Goal: Task Accomplishment & Management: Complete application form

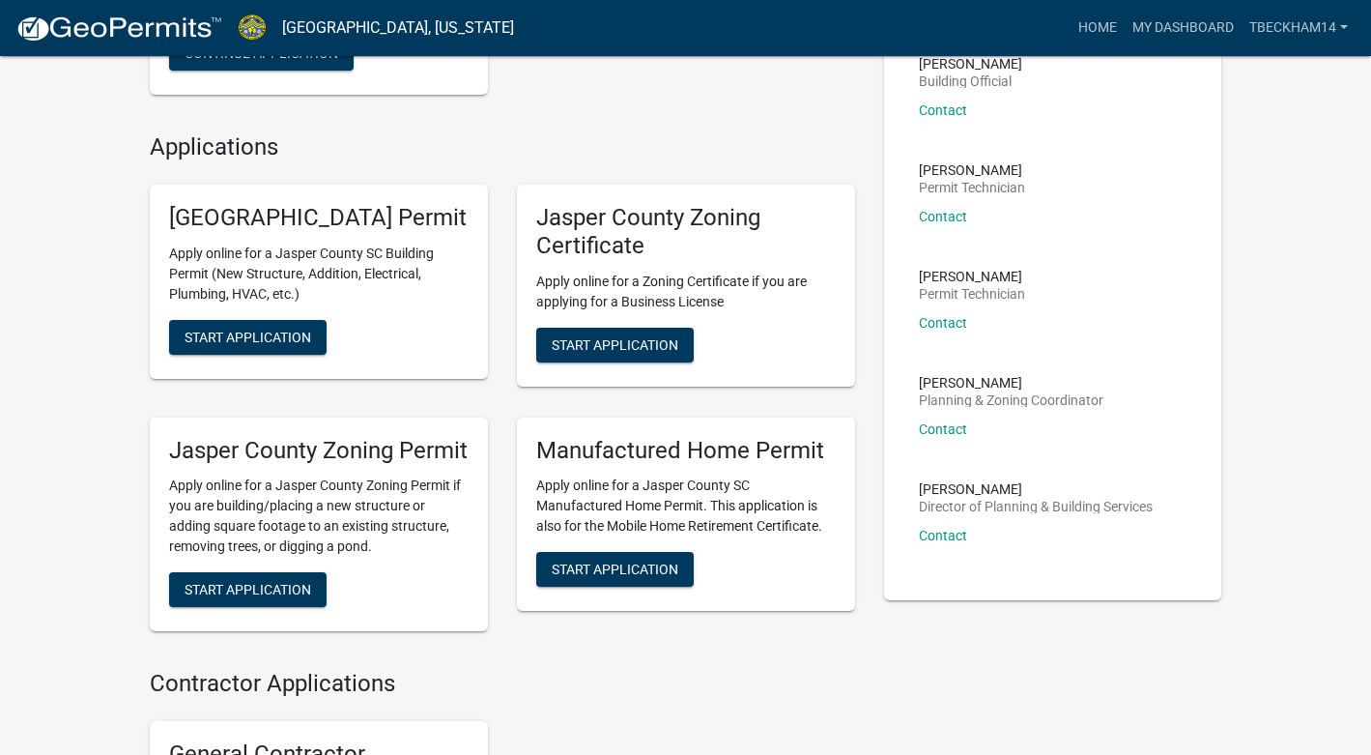
scroll to position [447, 0]
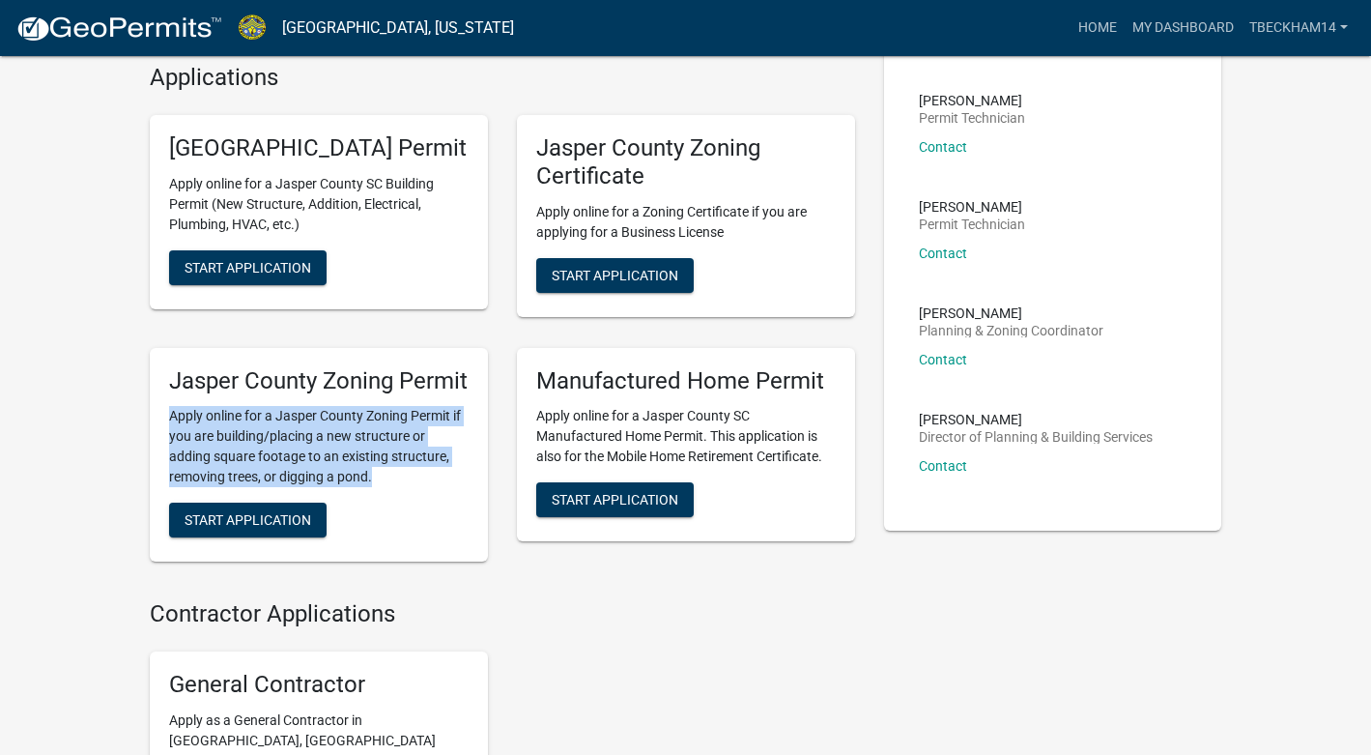
drag, startPoint x: 397, startPoint y: 535, endPoint x: 161, endPoint y: 442, distance: 253.8
click at [161, 442] on div "Jasper County Zoning Permit Apply online for a Jasper County Zoning Permit if y…" at bounding box center [319, 455] width 338 height 215
drag, startPoint x: 170, startPoint y: 401, endPoint x: 422, endPoint y: 534, distance: 284.9
click at [422, 534] on div "Jasper County Zoning Permit Apply online for a Jasper County Zoning Permit if y…" at bounding box center [319, 455] width 338 height 215
click at [422, 487] on p "Apply online for a Jasper County Zoning Permit if you are building/placing a ne…" at bounding box center [319, 446] width 300 height 81
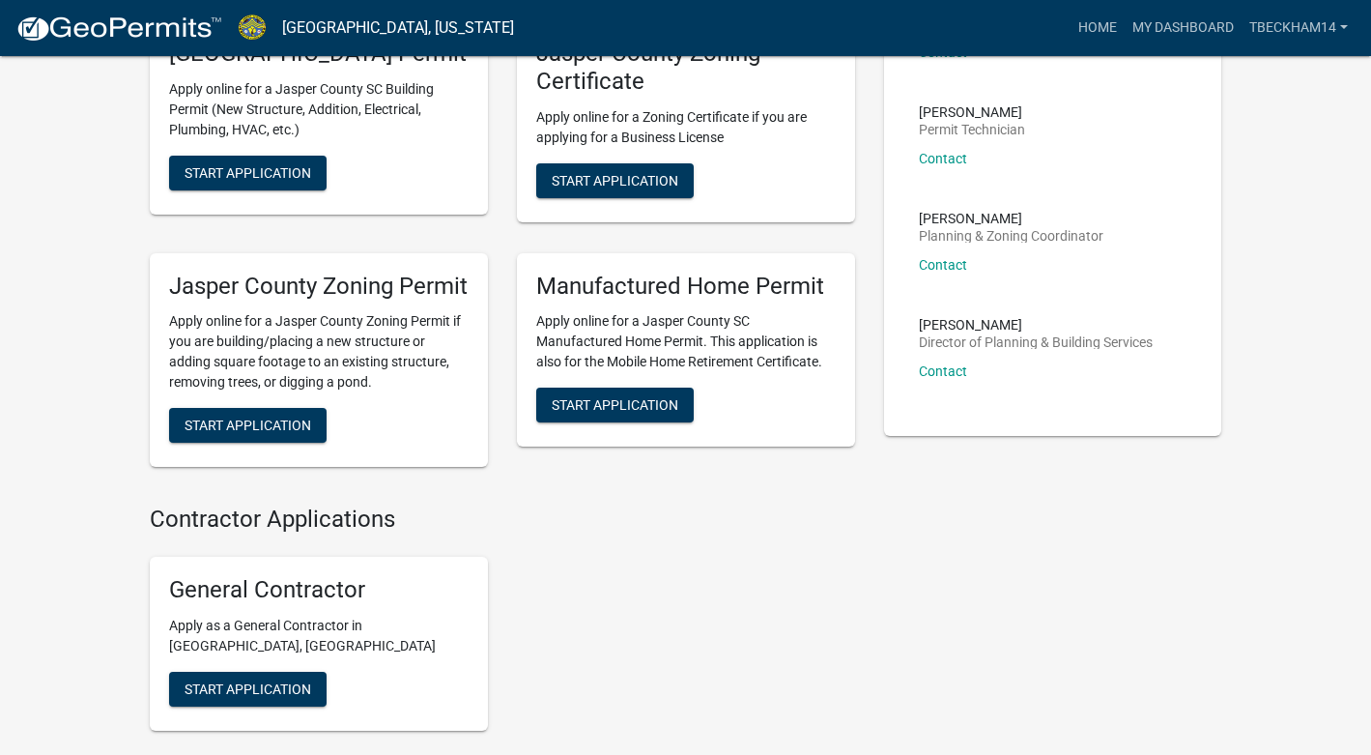
scroll to position [547, 0]
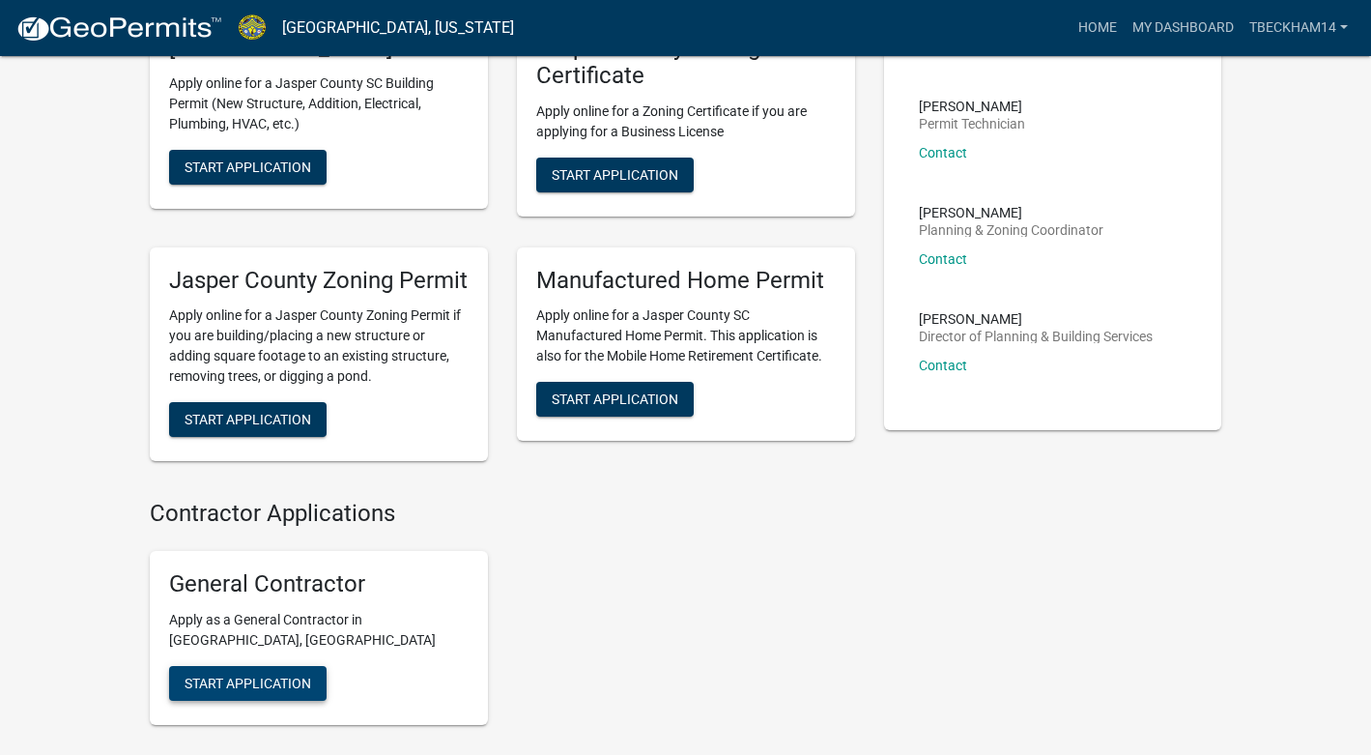
click at [271, 691] on span "Start Application" at bounding box center [248, 683] width 127 height 15
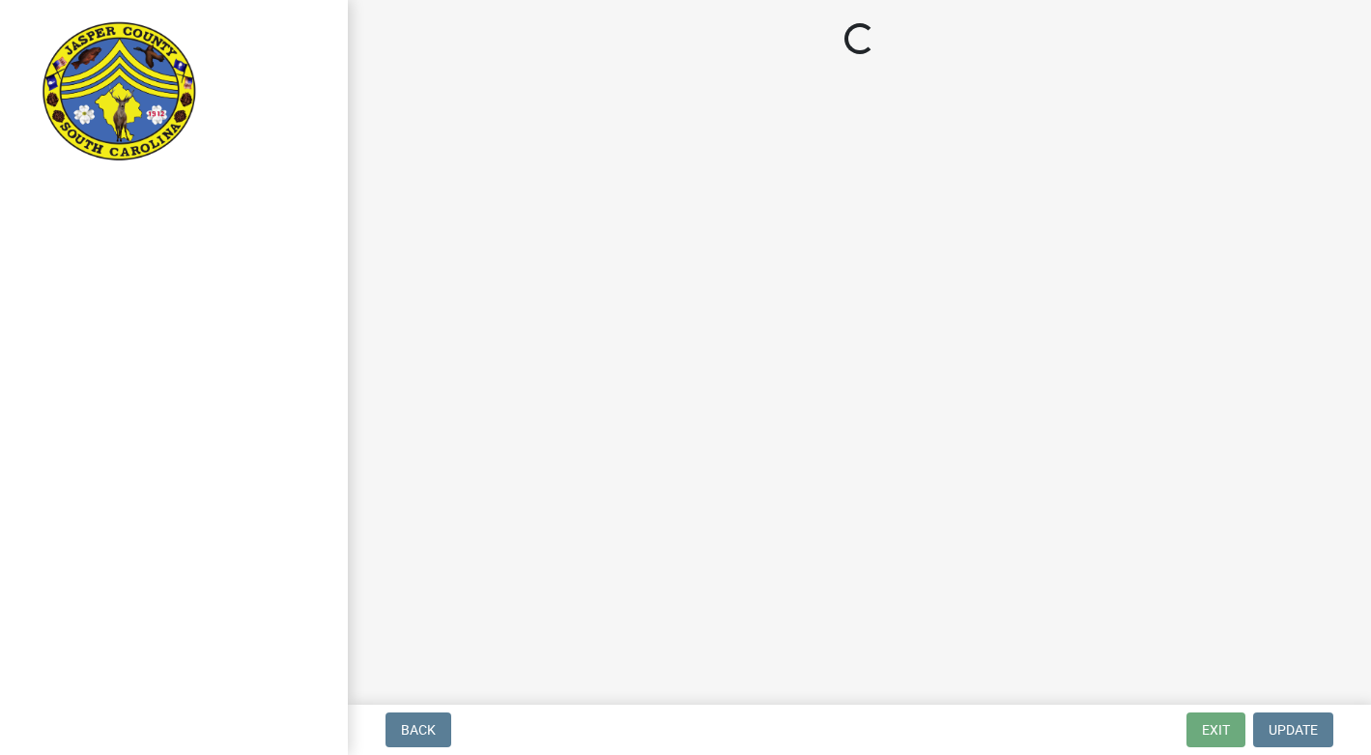
select select "[US_STATE]"
